Goal: Task Accomplishment & Management: Manage account settings

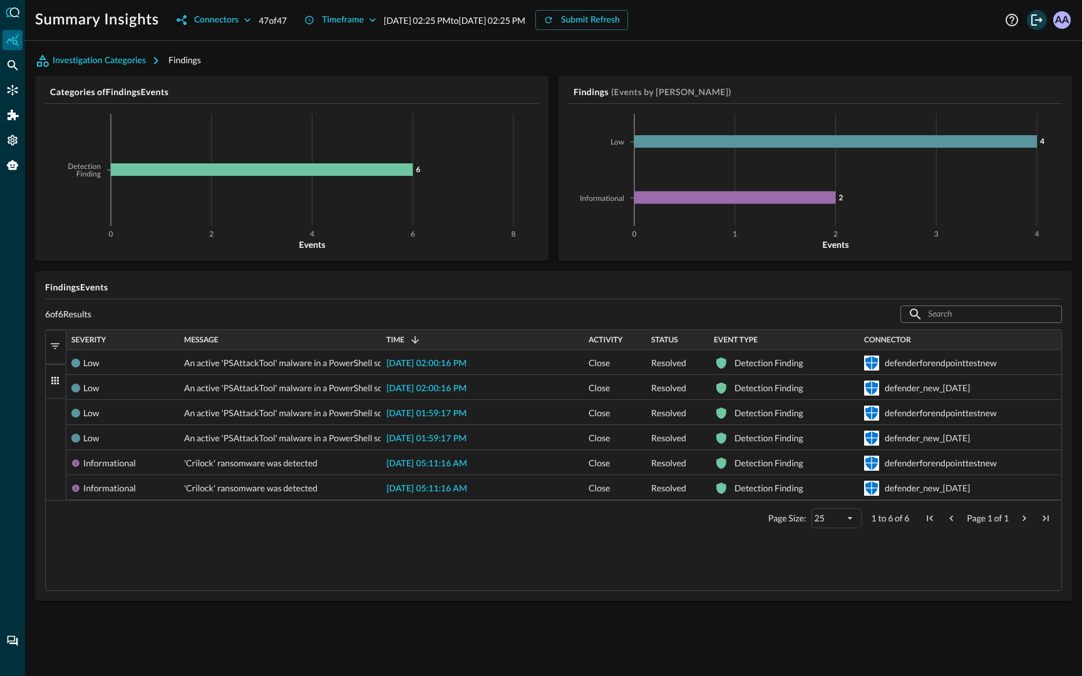
click at [1038, 19] on icon "Logout" at bounding box center [1036, 19] width 11 height 11
click at [13, 85] on icon "Connectors" at bounding box center [13, 90] width 11 height 11
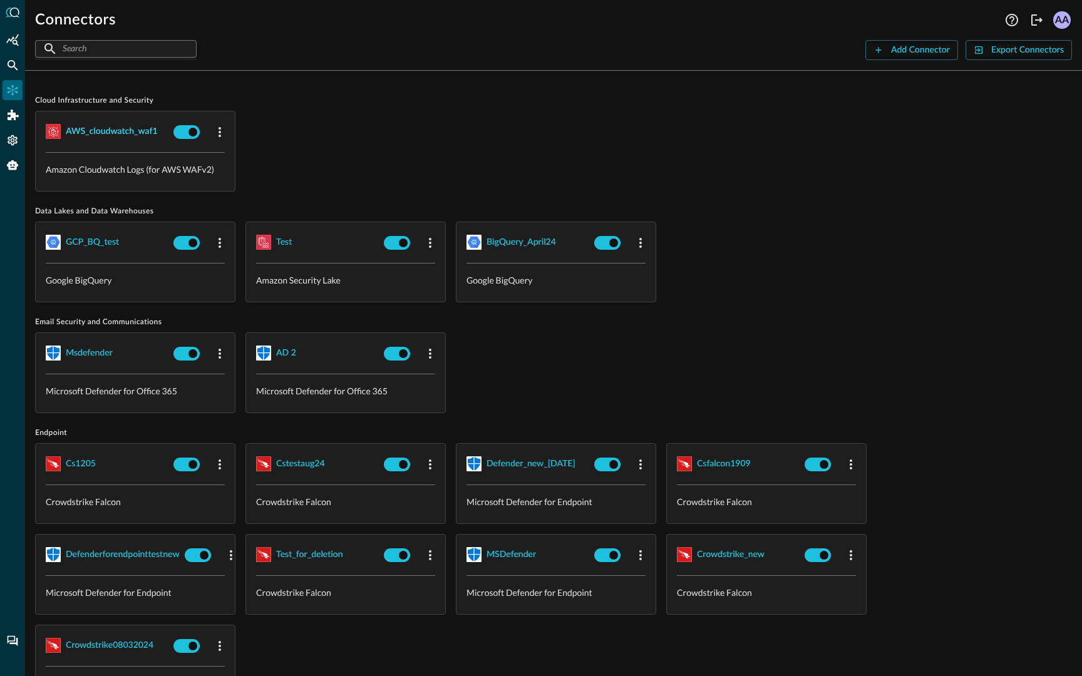
click at [80, 121] on button "AWS_cloudwatch_waf1" at bounding box center [112, 131] width 92 height 20
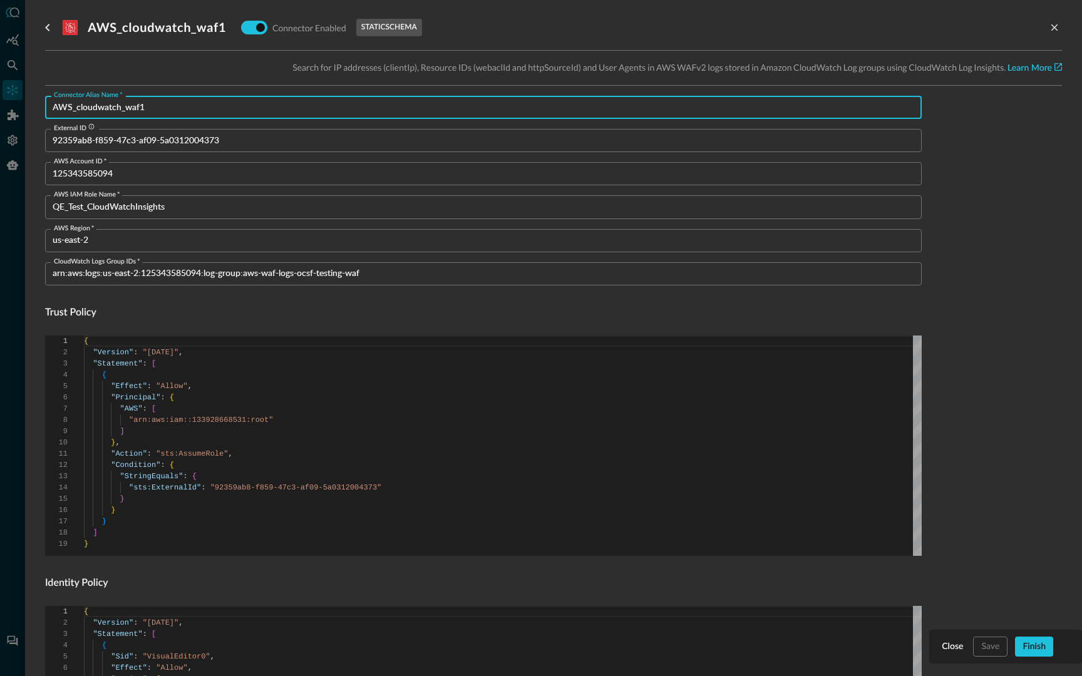
click at [220, 111] on input "AWS_cloudwatch_waf1" at bounding box center [487, 107] width 869 height 23
type input "AWS_cloudwatch_waf"
click at [989, 653] on div "Save" at bounding box center [990, 647] width 18 height 16
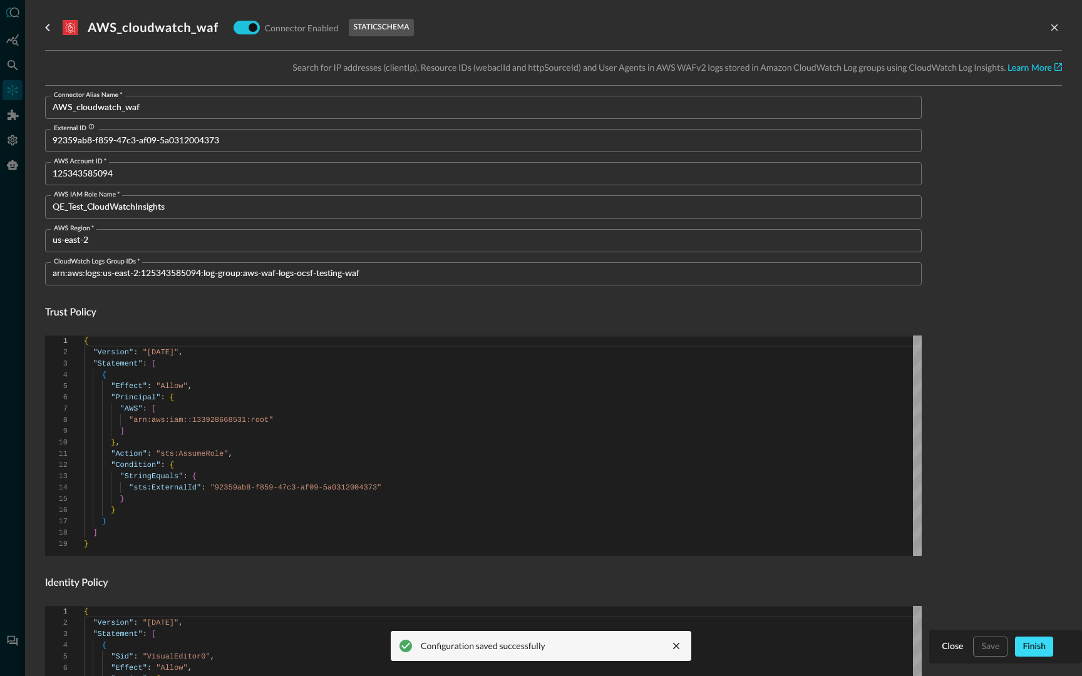
click at [1038, 647] on div "Finish" at bounding box center [1033, 647] width 23 height 16
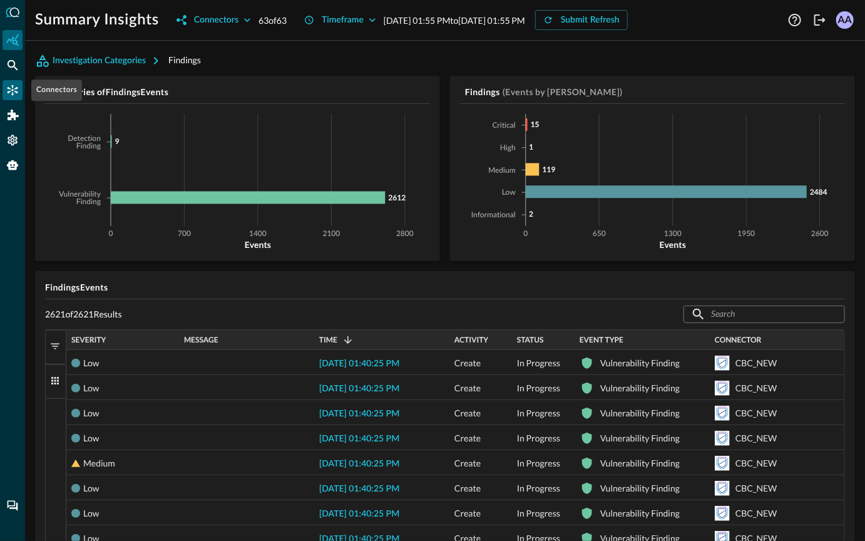
click at [15, 93] on icon "Connectors" at bounding box center [12, 90] width 13 height 13
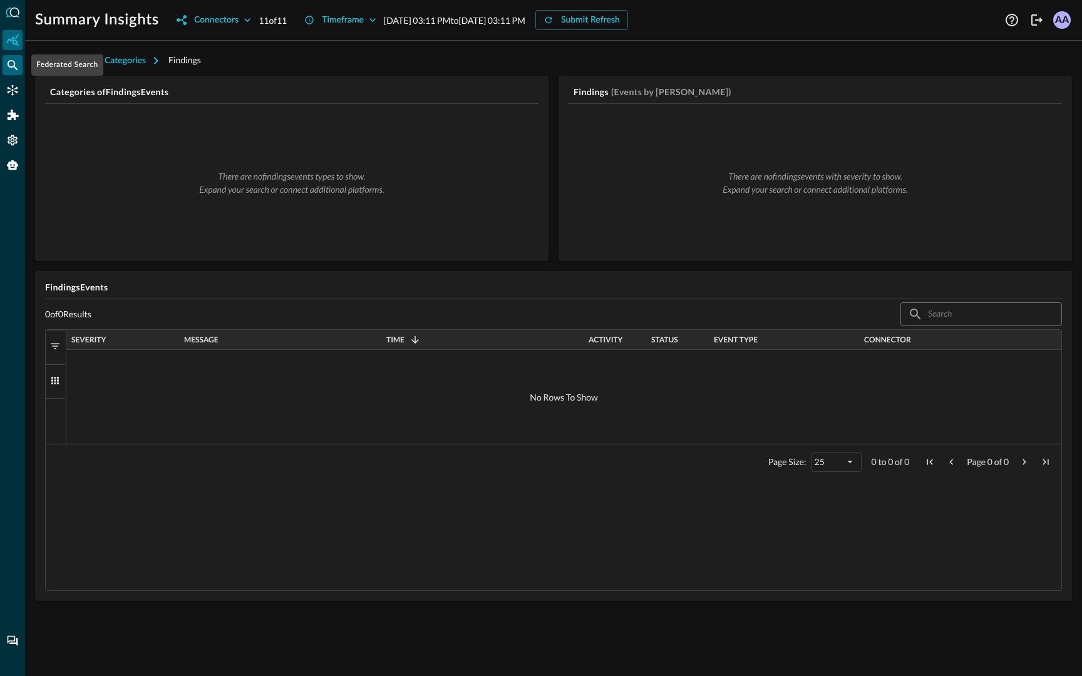
click at [9, 59] on icon "Federated Search" at bounding box center [12, 65] width 13 height 13
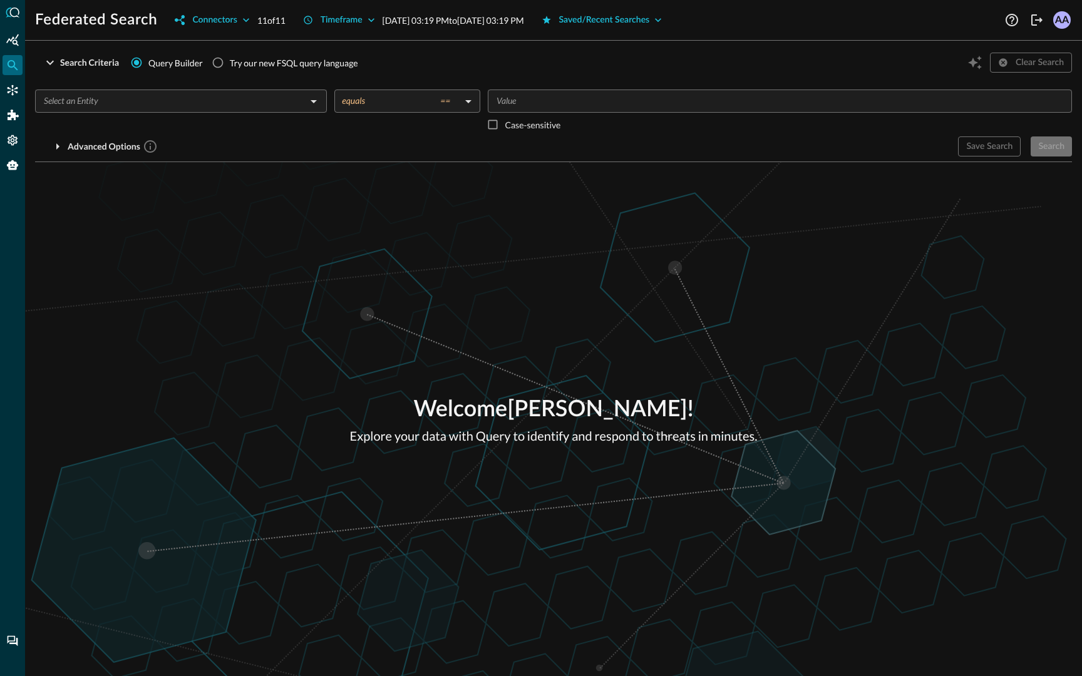
click at [312, 90] on div "​" at bounding box center [181, 101] width 292 height 23
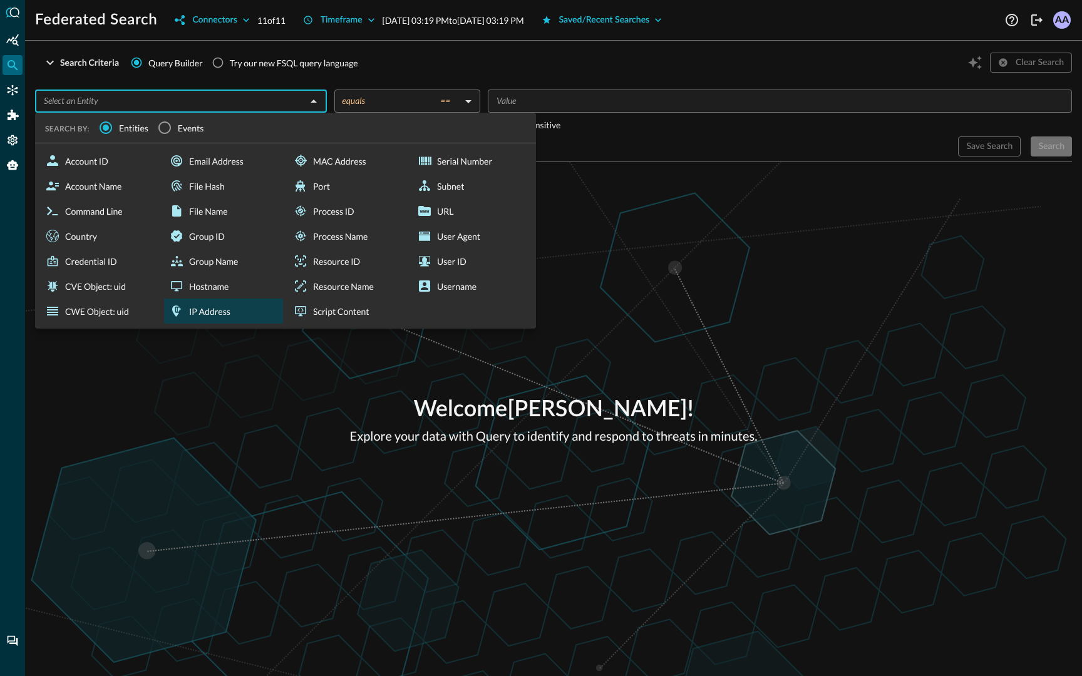
click at [227, 311] on div "IP Address" at bounding box center [223, 311] width 119 height 25
type input "IP Address"
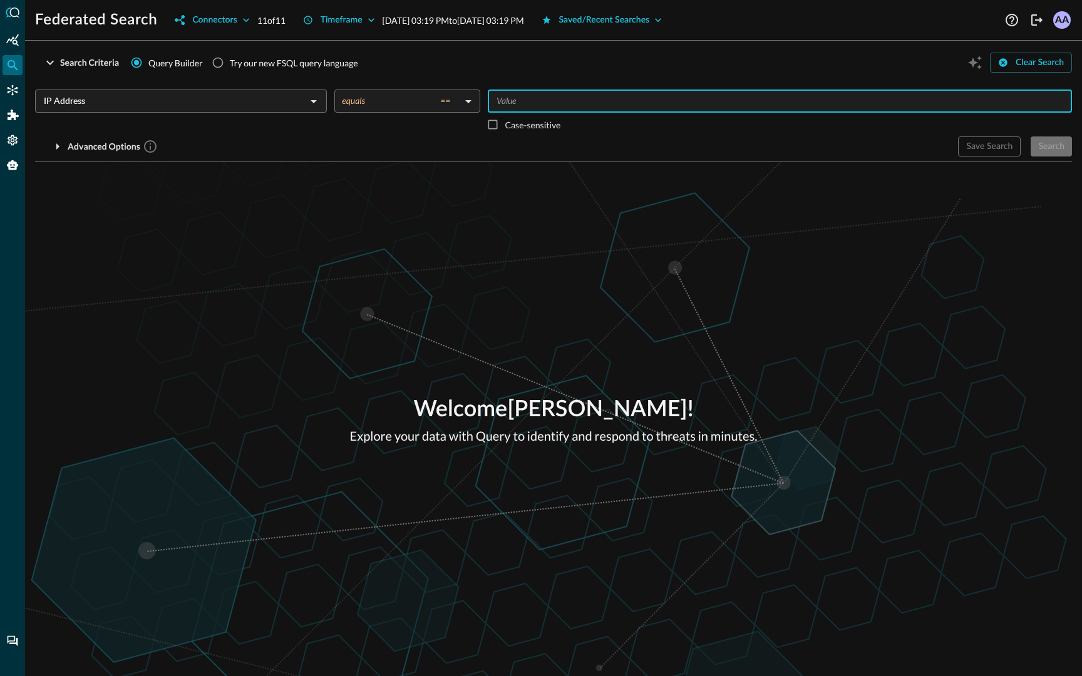
click at [511, 98] on input "Value" at bounding box center [778, 101] width 575 height 16
type input "8.8.8.8"
click at [628, 190] on div "Welcome Avnish Anand ! Explore your data with Query to identify and respond to …" at bounding box center [553, 419] width 1057 height 514
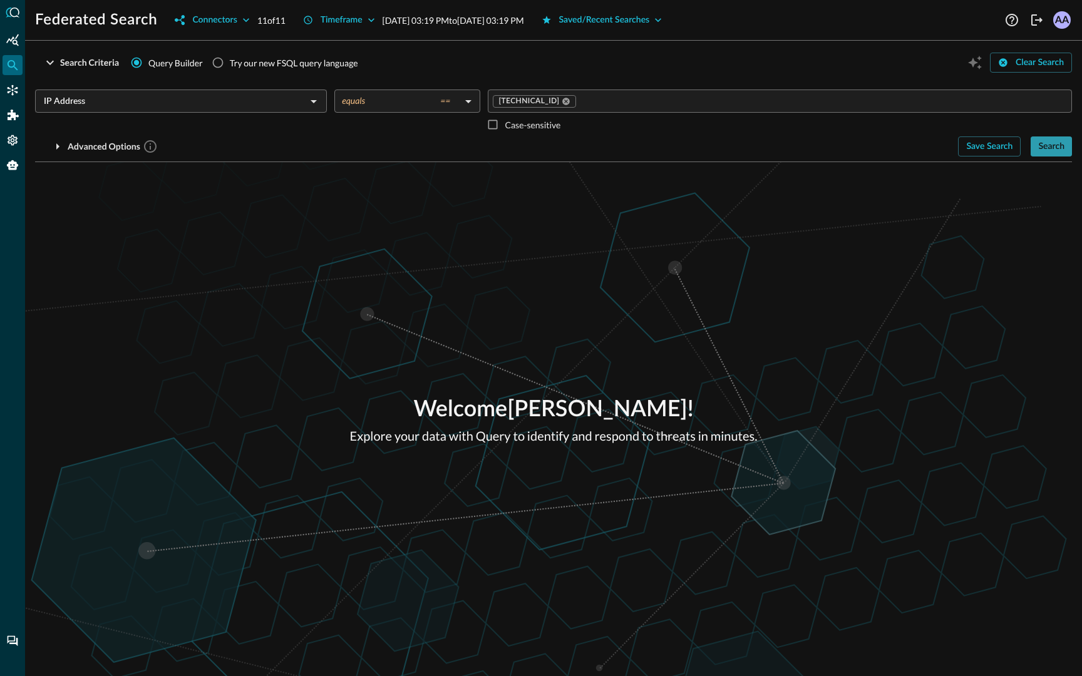
click at [1062, 146] on div "Search" at bounding box center [1051, 147] width 26 height 16
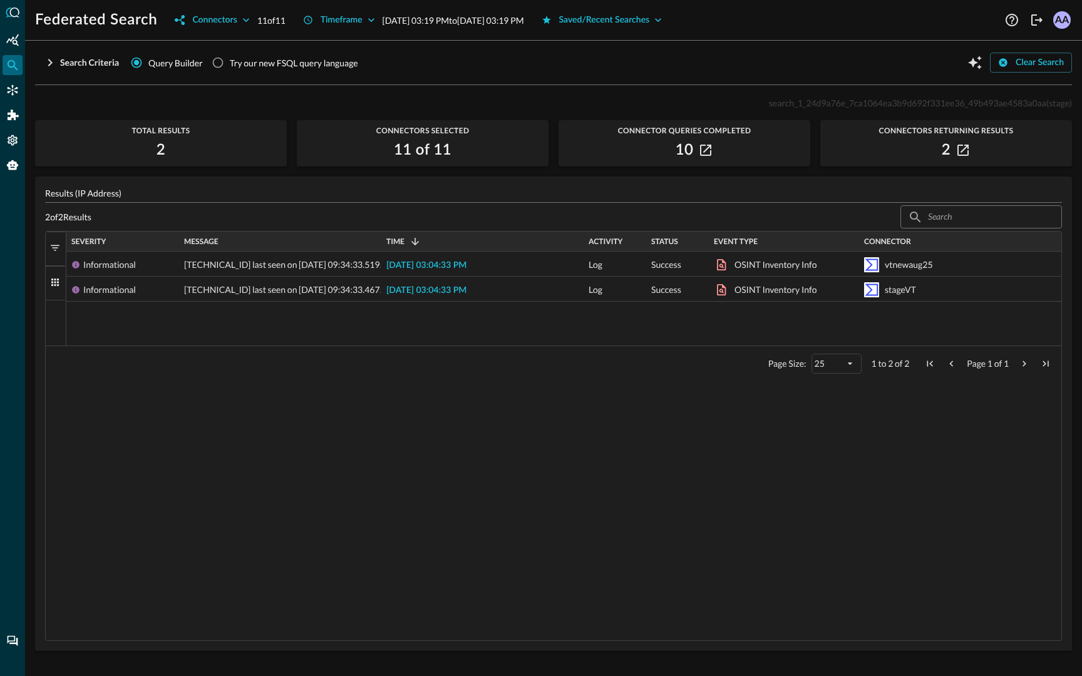
click at [0, 94] on div at bounding box center [12, 338] width 25 height 676
click at [3, 91] on div "Connectors" at bounding box center [13, 90] width 20 height 20
click at [18, 85] on icon "Connectors" at bounding box center [12, 90] width 13 height 13
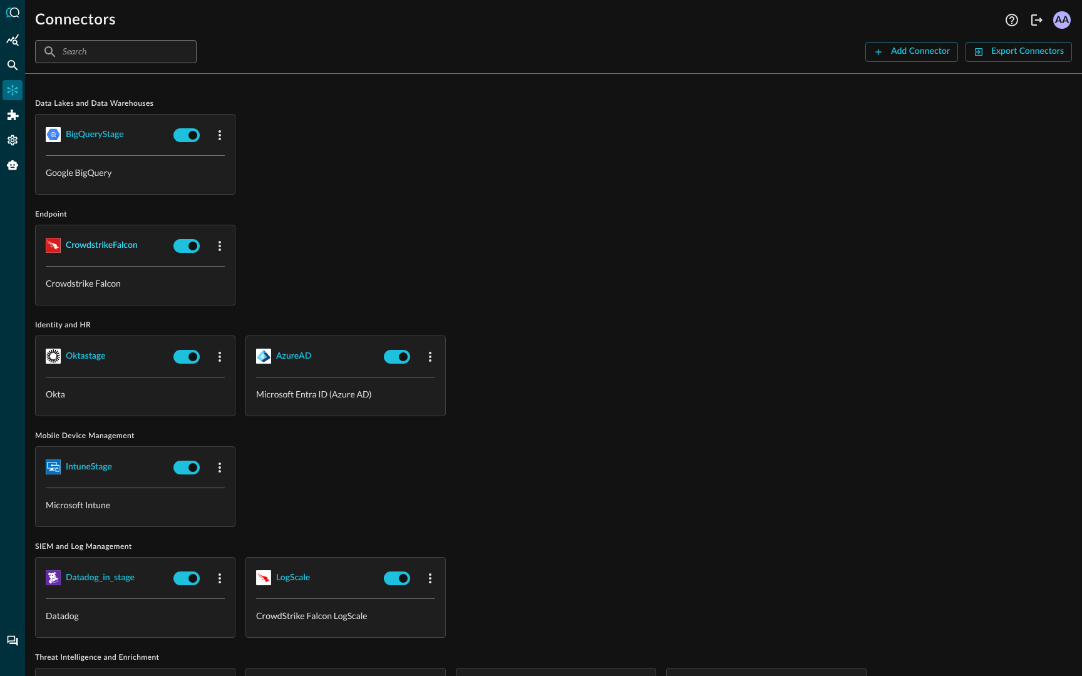
click at [113, 249] on div "CrowdstrikeFalcon" at bounding box center [102, 246] width 72 height 16
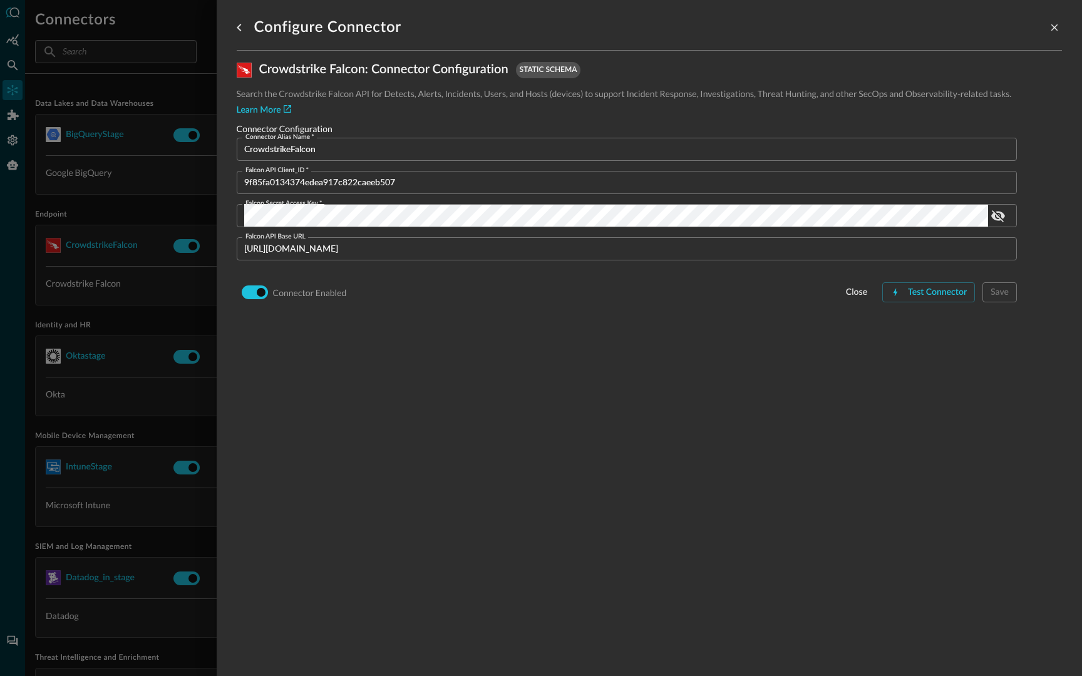
click at [328, 150] on input "CrowdstrikeFalcon" at bounding box center [630, 149] width 773 height 23
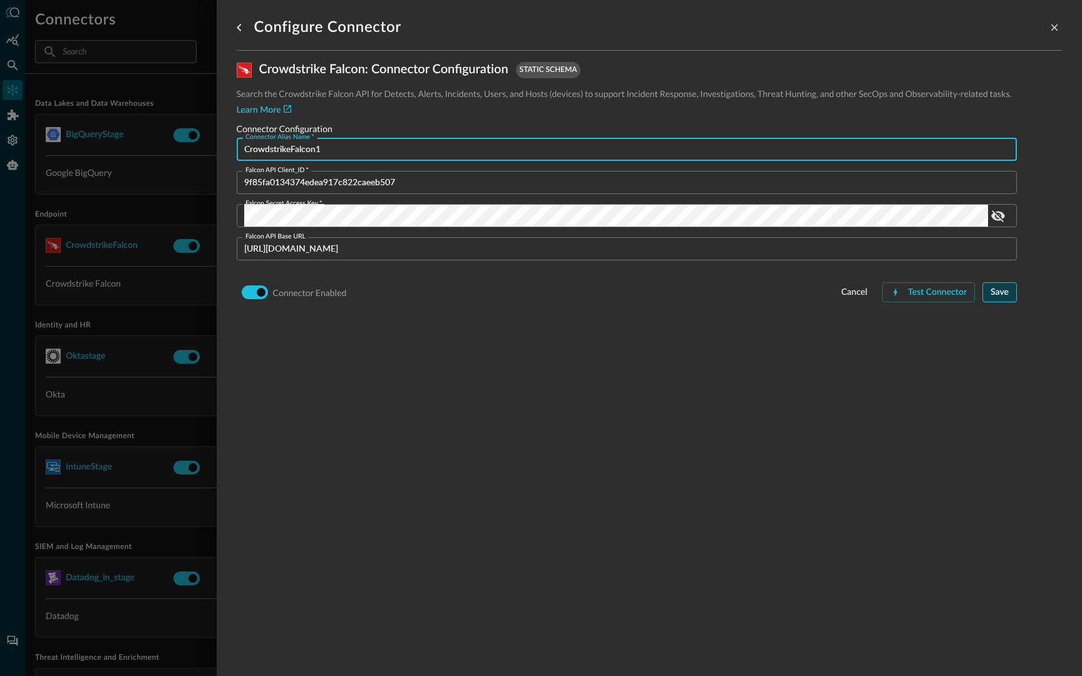
type input "CrowdstrikeFalcon1"
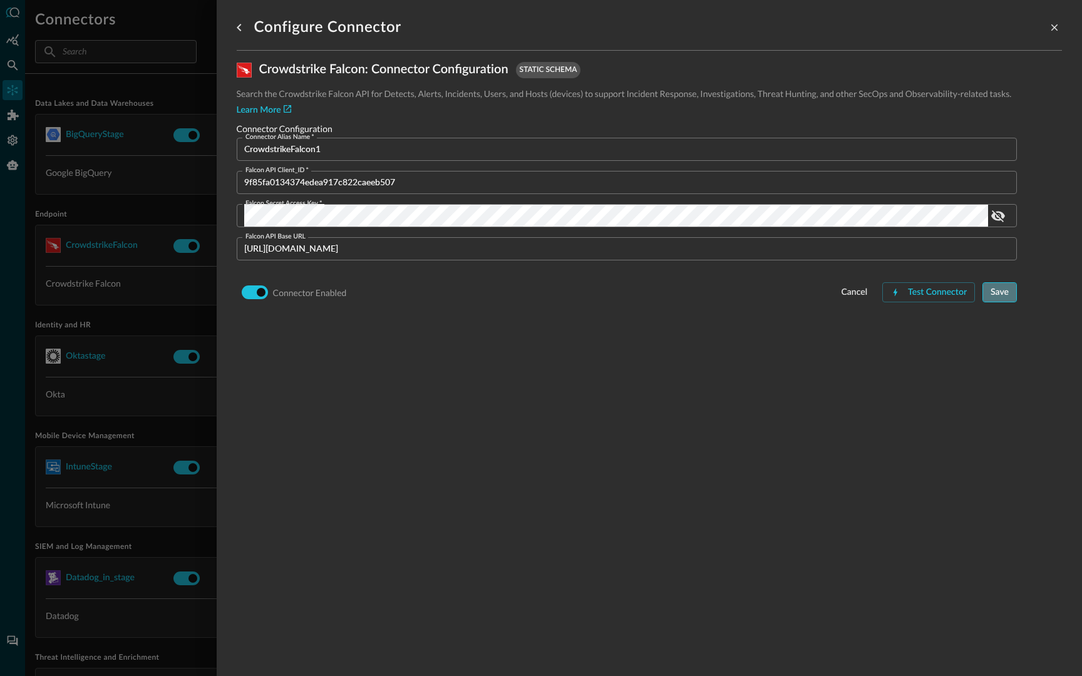
click at [1000, 300] on div "Save" at bounding box center [999, 293] width 18 height 16
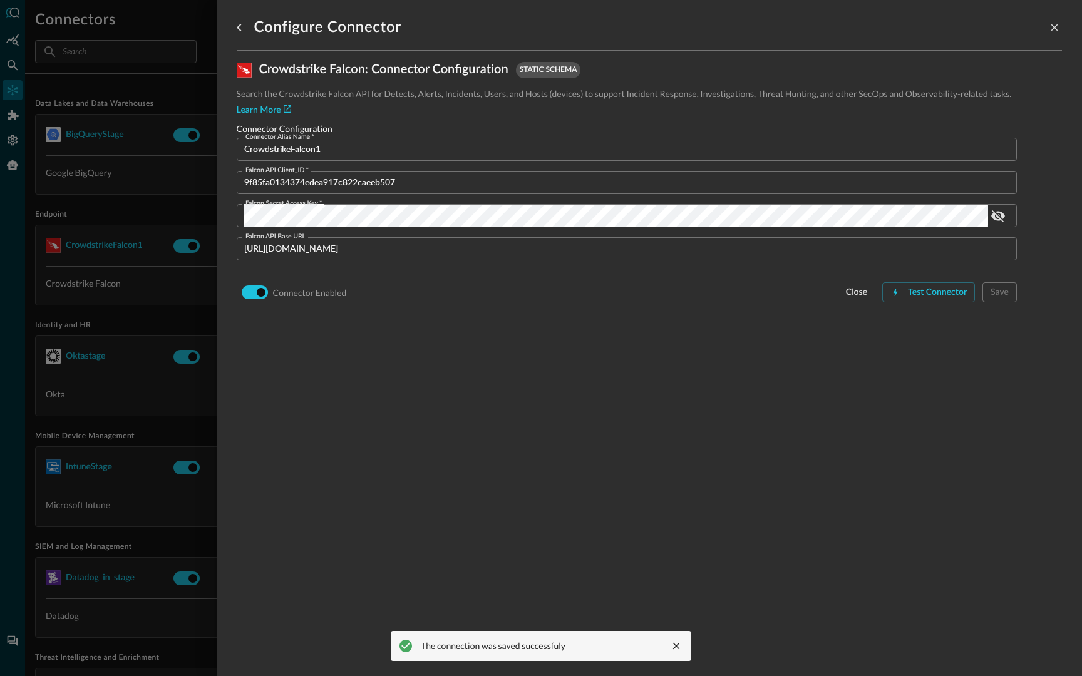
click at [137, 209] on div at bounding box center [541, 338] width 1082 height 676
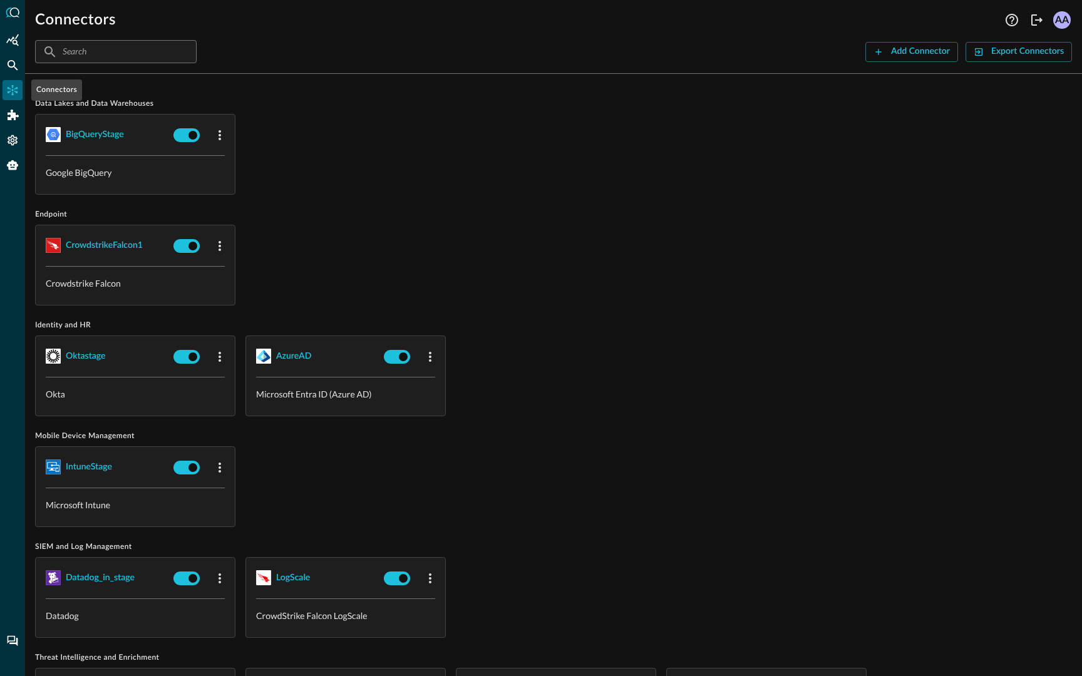
click at [11, 91] on icon "Connectors" at bounding box center [12, 90] width 13 height 13
click at [11, 121] on div "Addons" at bounding box center [13, 115] width 20 height 20
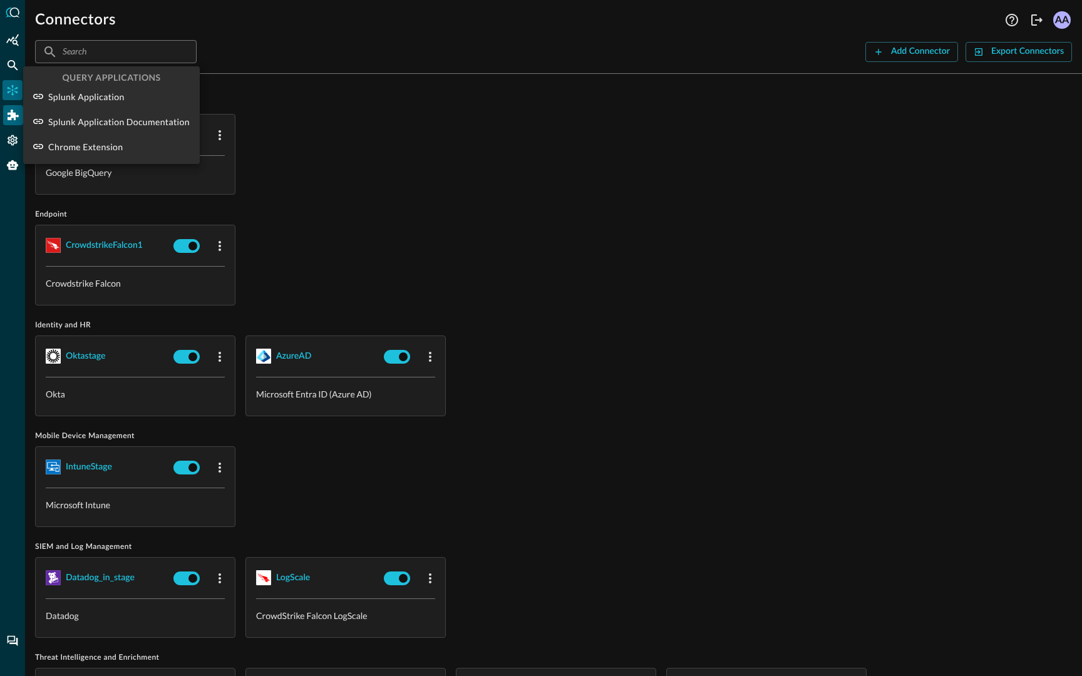
click at [11, 121] on div at bounding box center [541, 338] width 1082 height 676
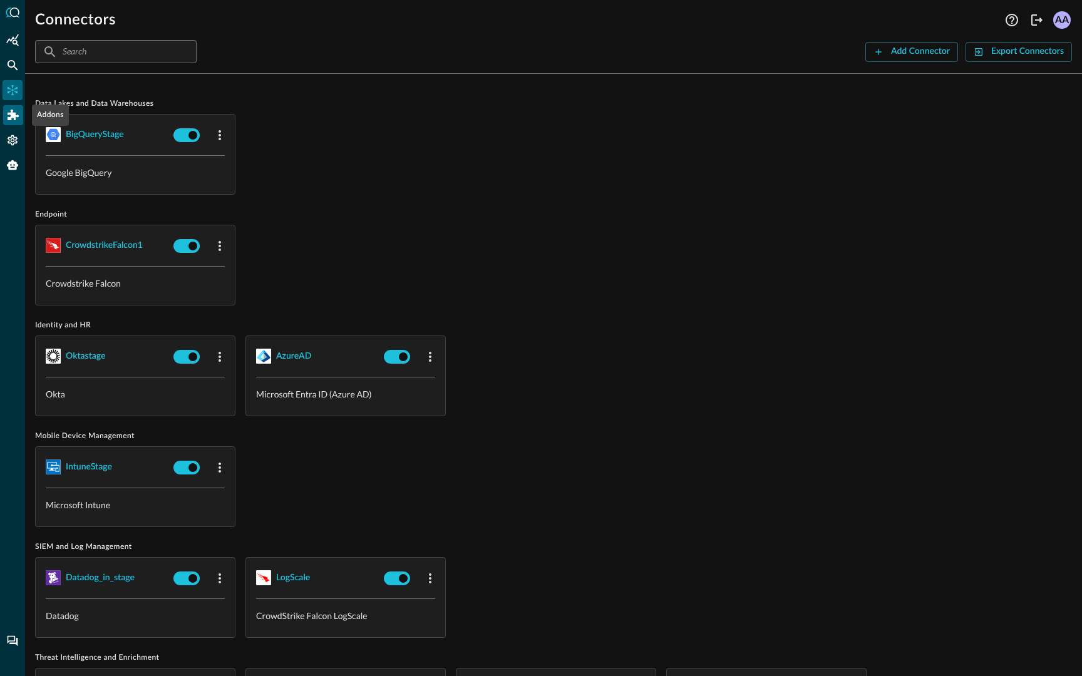
click at [6, 115] on div "Addons" at bounding box center [13, 115] width 20 height 20
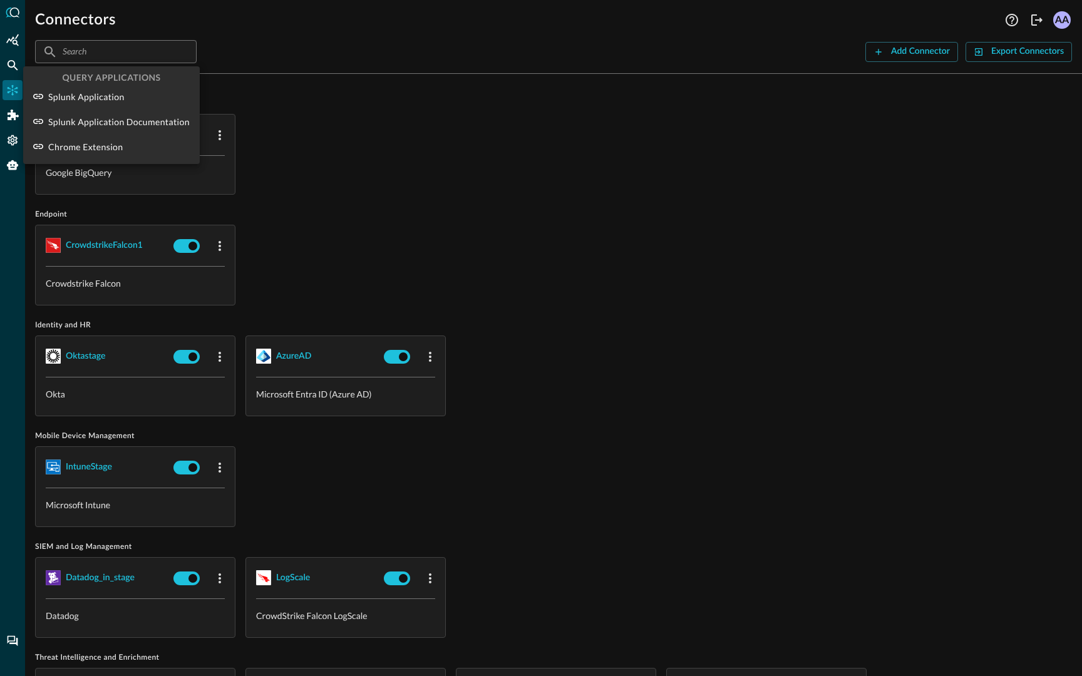
click at [14, 140] on div at bounding box center [541, 338] width 1082 height 676
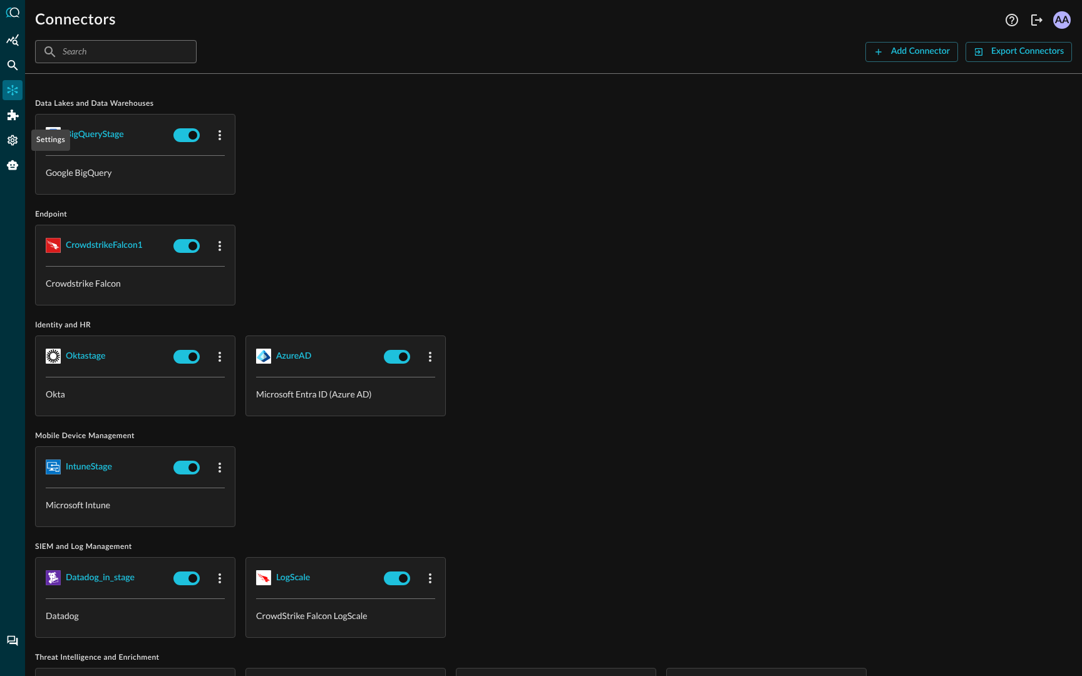
click at [14, 140] on icon "Settings" at bounding box center [12, 140] width 13 height 13
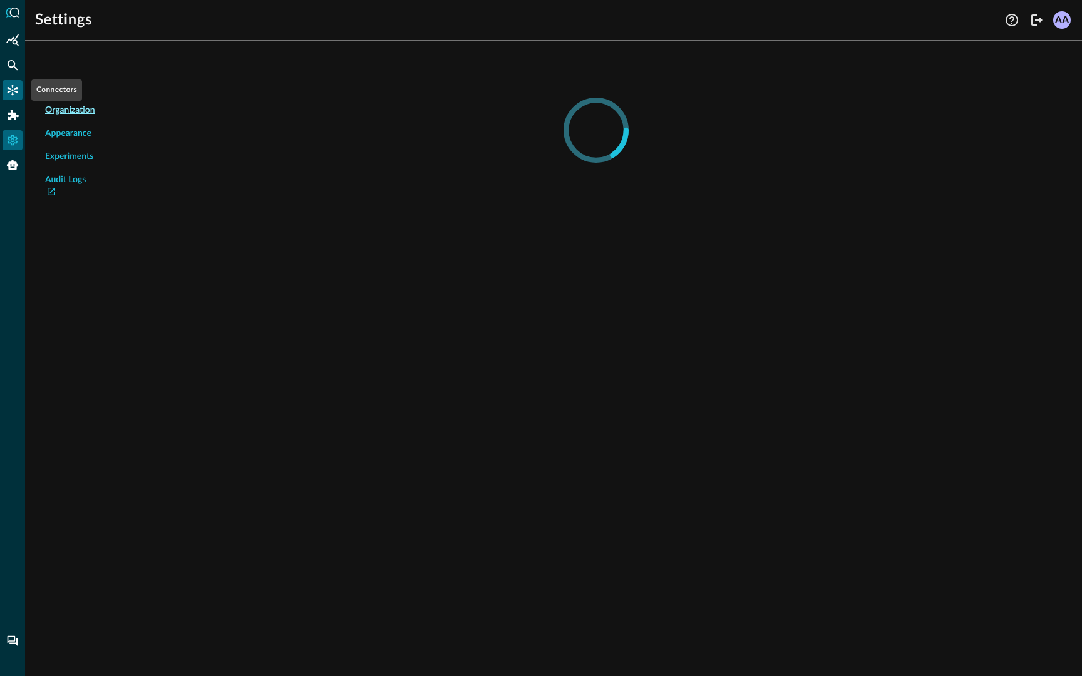
click at [12, 91] on icon "Connectors" at bounding box center [12, 90] width 13 height 13
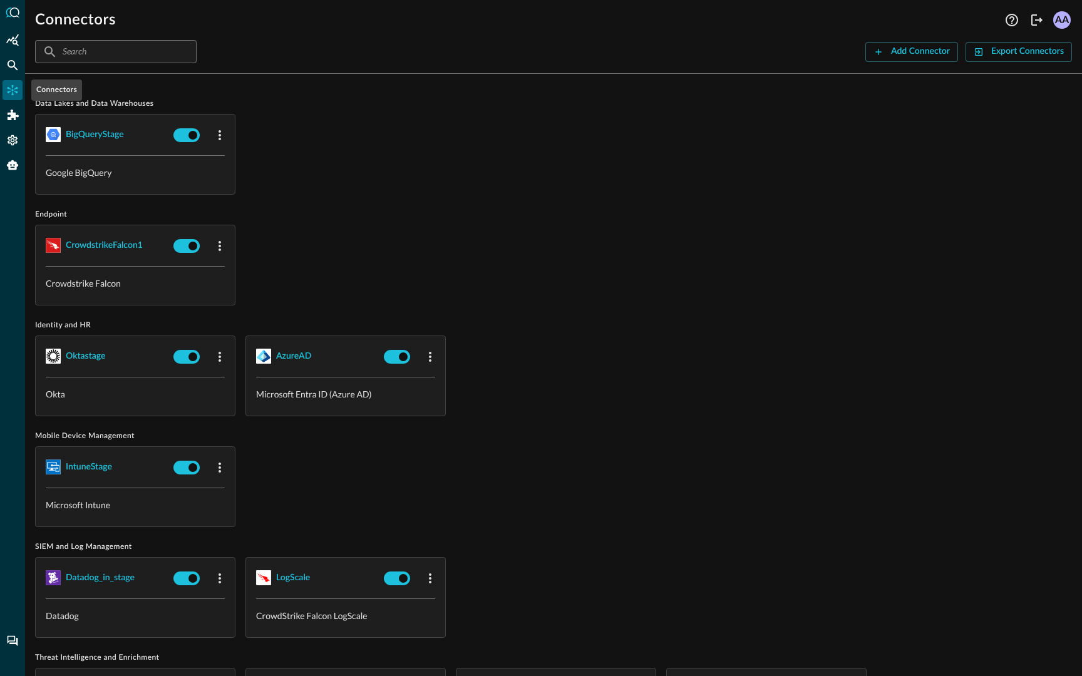
click at [12, 91] on icon "Connectors" at bounding box center [12, 90] width 13 height 13
click at [11, 64] on icon "Federated Search" at bounding box center [12, 65] width 13 height 13
